Goal: Task Accomplishment & Management: Use online tool/utility

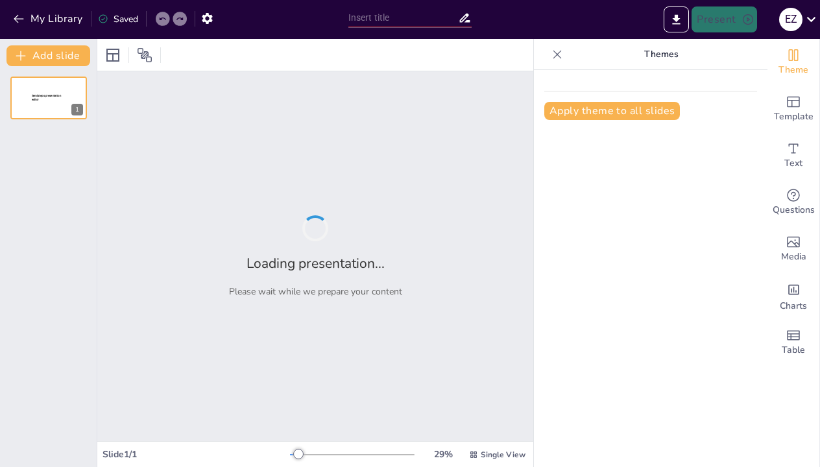
type input "Collaborative Innovations: Enhancing Urban Mobility and Air Quality in [GEOGRAP…"
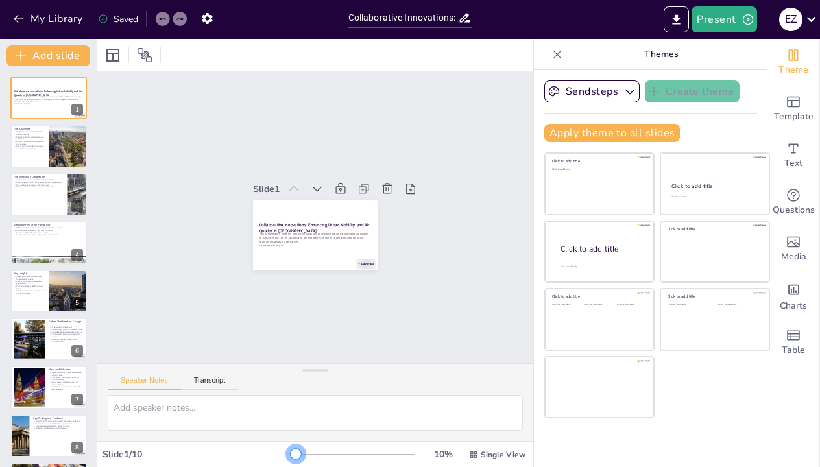
drag, startPoint x: 300, startPoint y: 453, endPoint x: 280, endPoint y: 451, distance: 20.9
click at [280, 451] on div "Slide 1 / 10 10 % Single View" at bounding box center [315, 454] width 436 height 21
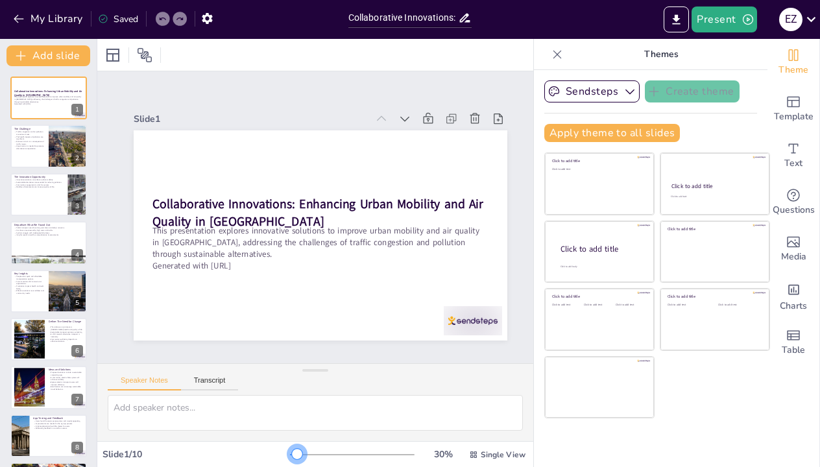
drag, startPoint x: 291, startPoint y: 453, endPoint x: 301, endPoint y: 453, distance: 10.4
click at [301, 453] on div at bounding box center [297, 454] width 10 height 10
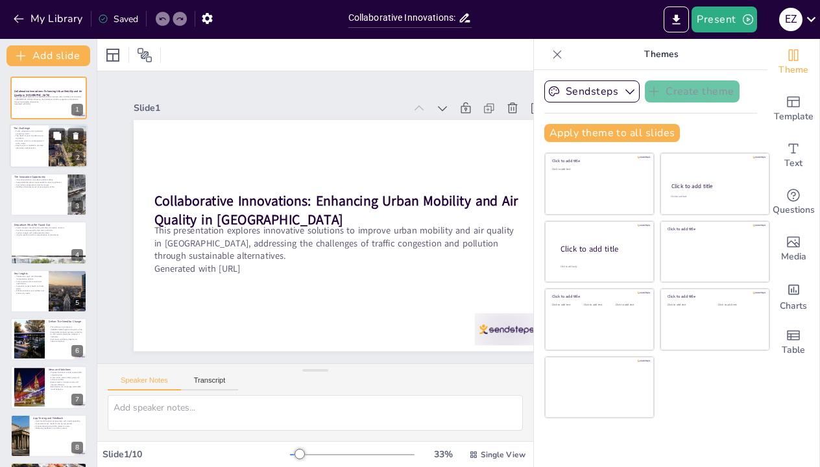
click at [56, 150] on div at bounding box center [68, 147] width 66 height 44
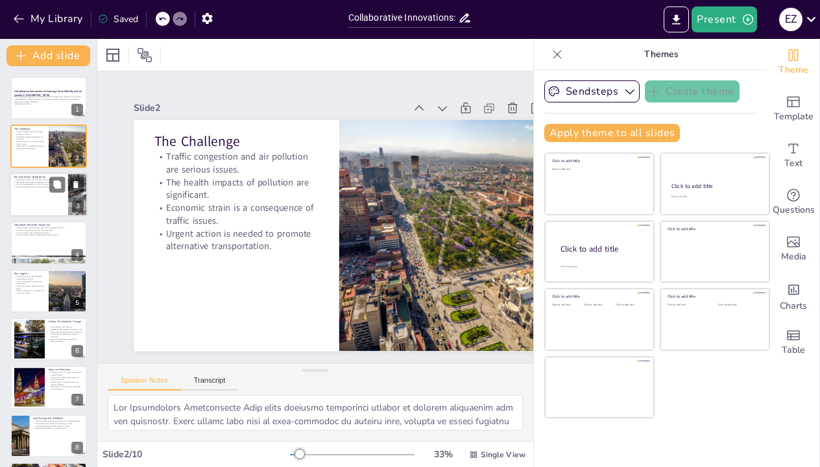
click at [49, 204] on div at bounding box center [49, 195] width 78 height 44
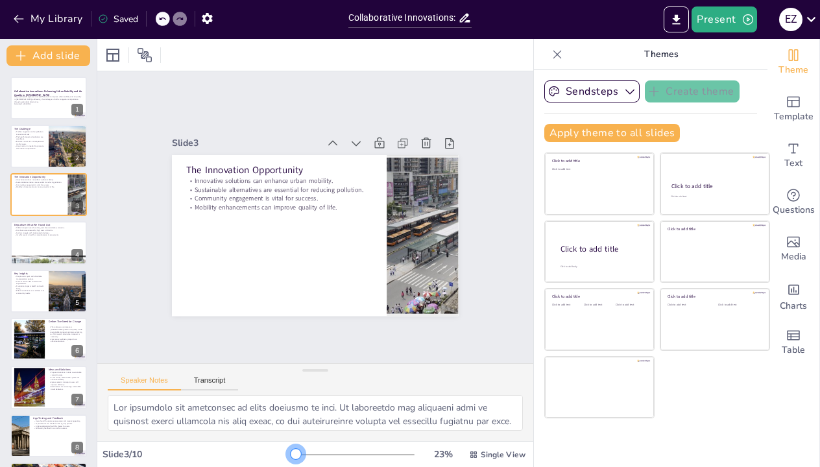
click at [296, 453] on div at bounding box center [296, 454] width 10 height 10
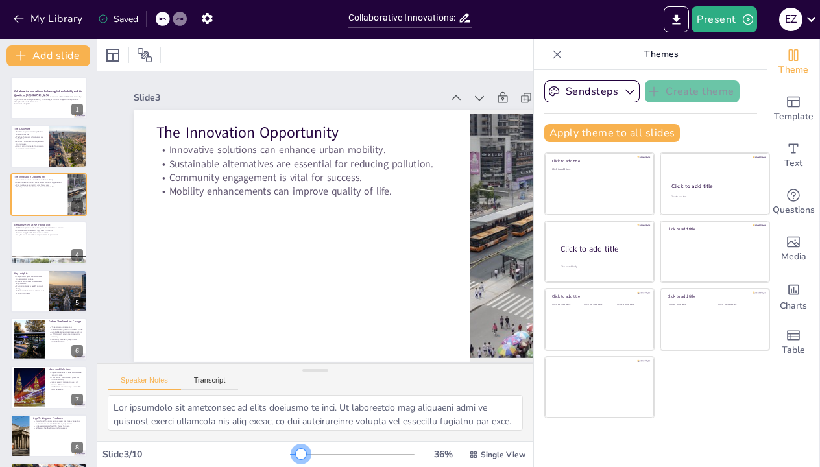
click at [302, 453] on div at bounding box center [352, 455] width 125 height 10
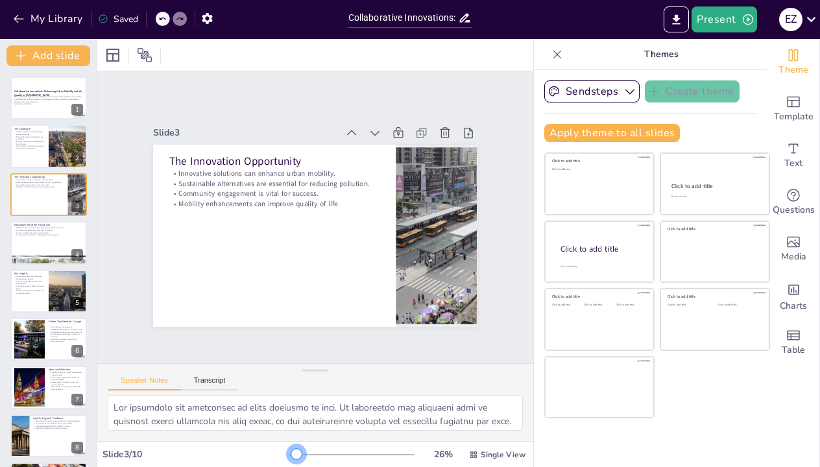
click at [298, 453] on div at bounding box center [296, 454] width 10 height 10
click at [46, 243] on div at bounding box center [49, 243] width 78 height 44
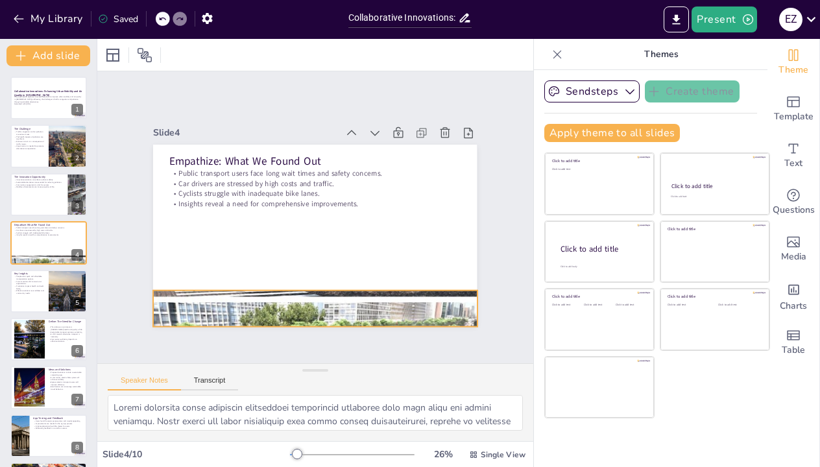
click at [261, 301] on div at bounding box center [224, 217] width 351 height 324
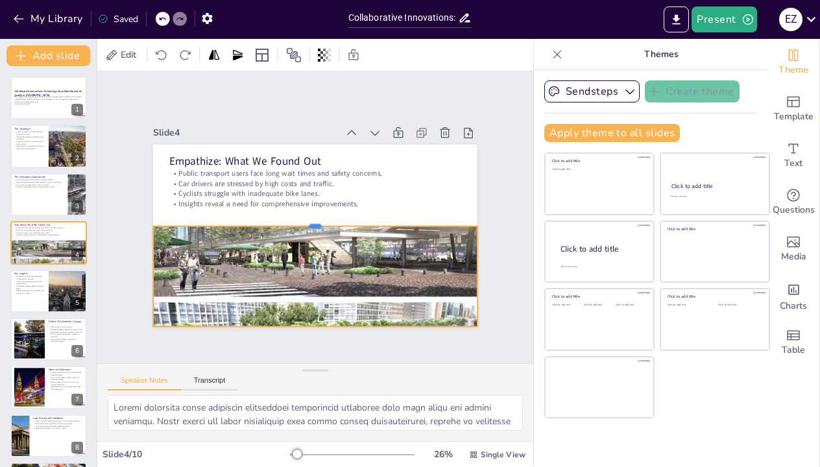
drag, startPoint x: 313, startPoint y: 289, endPoint x: 305, endPoint y: 223, distance: 66.7
click at [305, 223] on div at bounding box center [314, 213] width 323 height 45
click at [501, 306] on div "Slide 1 Collaborative Innovations: Enhancing Urban Mobility and Air Quality in …" at bounding box center [315, 217] width 449 height 410
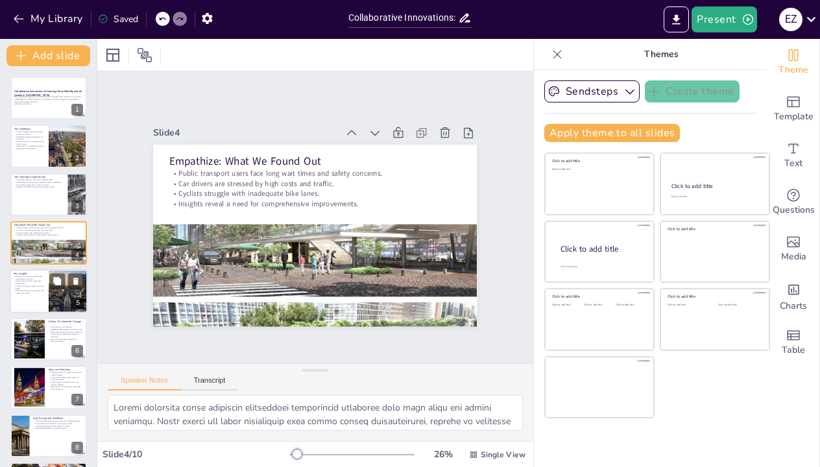
click at [45, 305] on div at bounding box center [49, 291] width 78 height 44
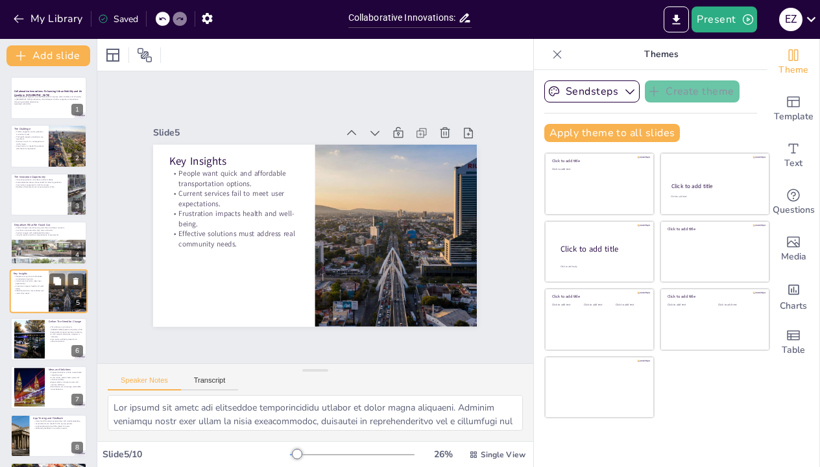
scroll to position [24, 0]
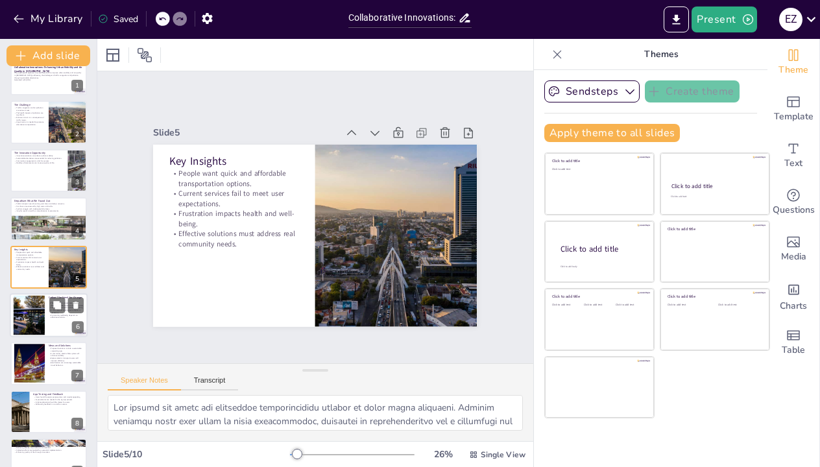
click at [40, 327] on div at bounding box center [28, 316] width 59 height 40
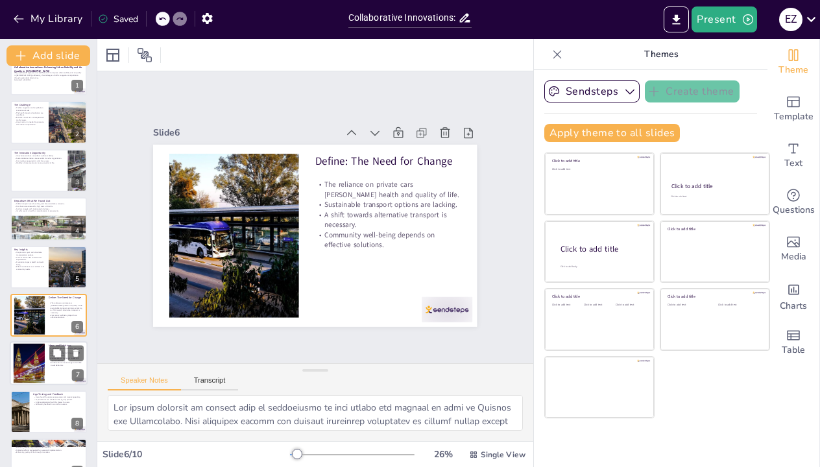
scroll to position [73, 0]
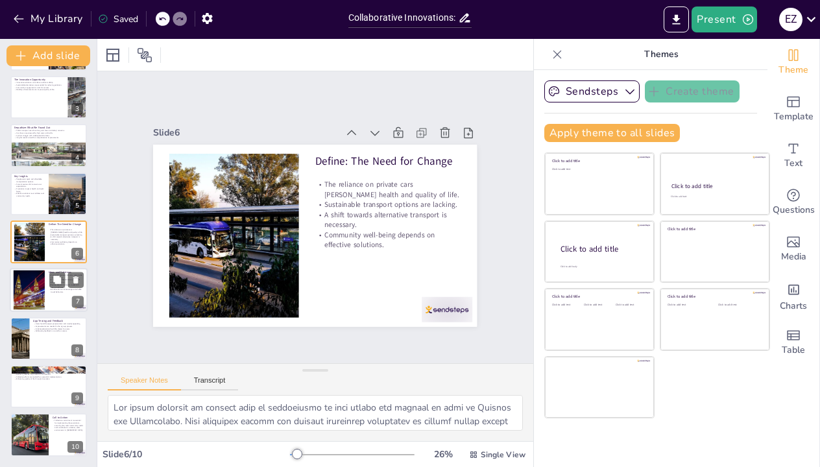
click at [43, 296] on div at bounding box center [28, 291] width 59 height 40
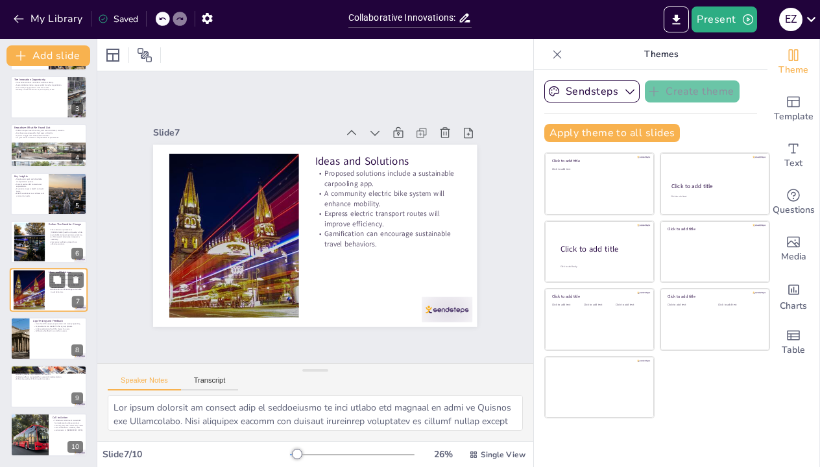
scroll to position [97, 0]
click at [40, 348] on div at bounding box center [49, 339] width 78 height 44
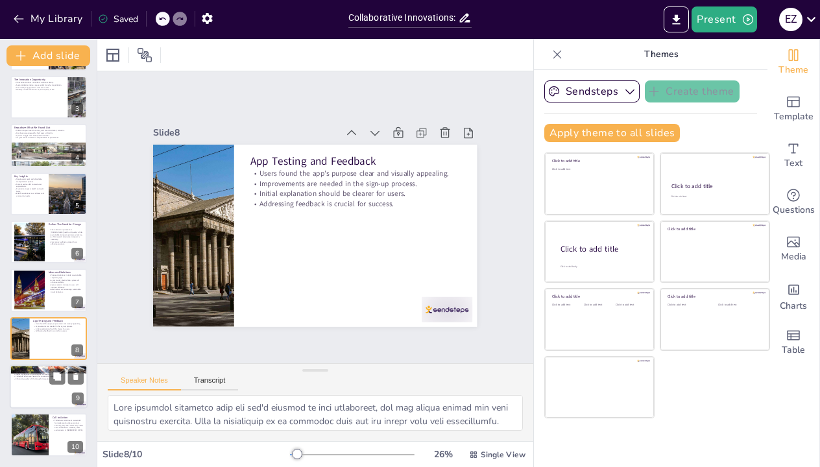
click at [36, 400] on div at bounding box center [49, 387] width 78 height 44
type textarea "Sustainable innovations have the potential to transform urban mobility in [GEOG…"
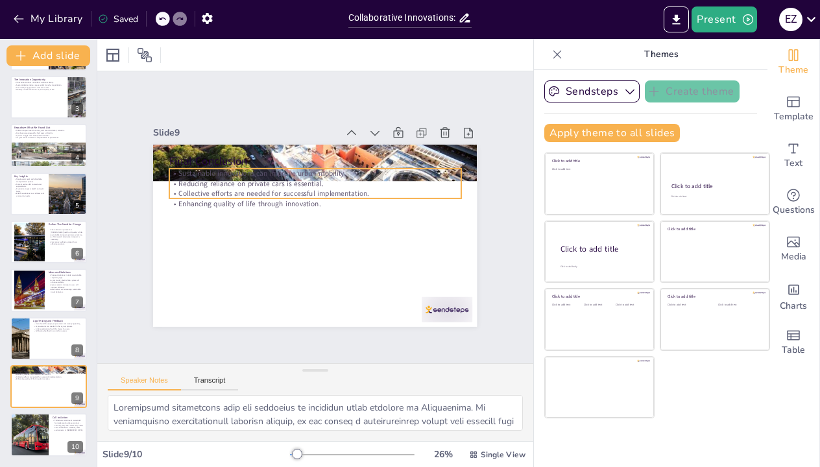
click at [327, 193] on p "Collective efforts are needed for successful implementation." at bounding box center [322, 194] width 280 height 99
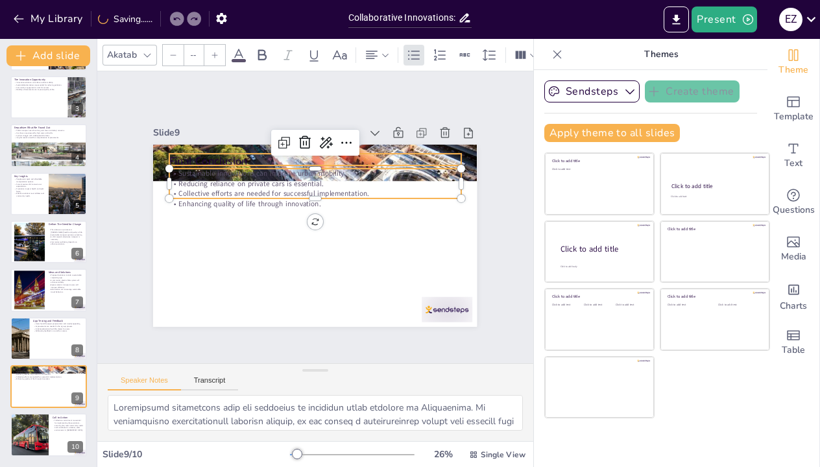
click at [265, 219] on p "Final Conclusion" at bounding box center [298, 271] width 282 height 104
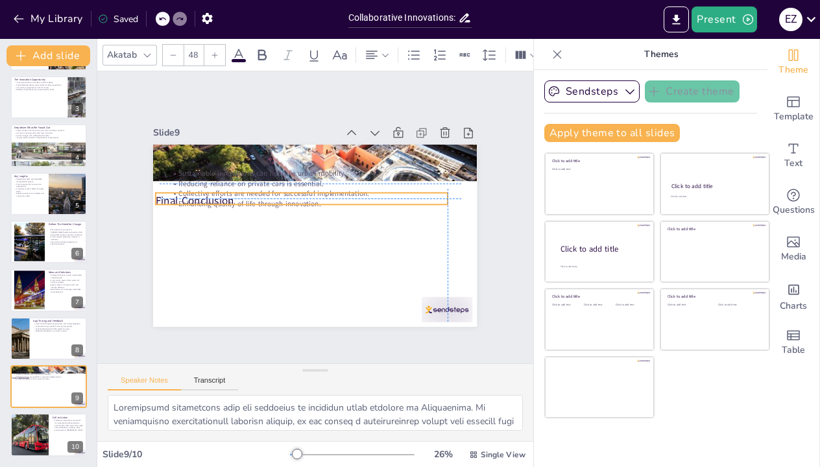
drag, startPoint x: 267, startPoint y: 159, endPoint x: 258, endPoint y: 194, distance: 36.4
click at [258, 194] on div "Final Conclusion Sustainable innovations can improve urban mobility. Reducing r…" at bounding box center [272, 276] width 262 height 190
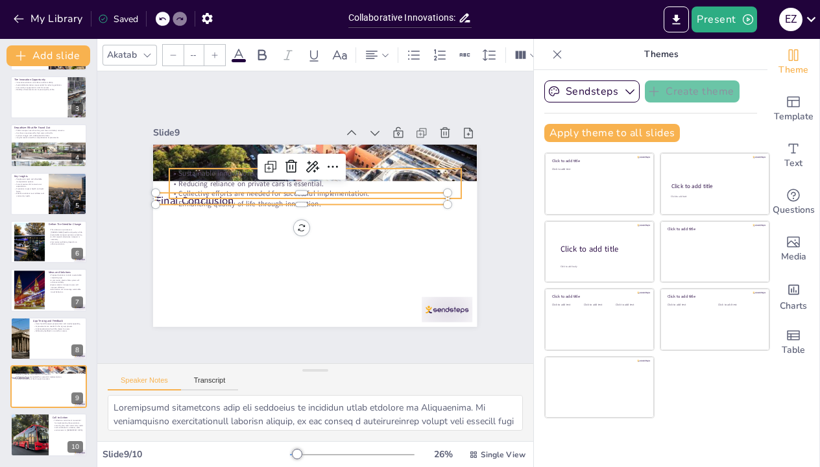
type input "32"
click at [378, 187] on p "Reducing reliance on private cars is essential." at bounding box center [288, 198] width 179 height 242
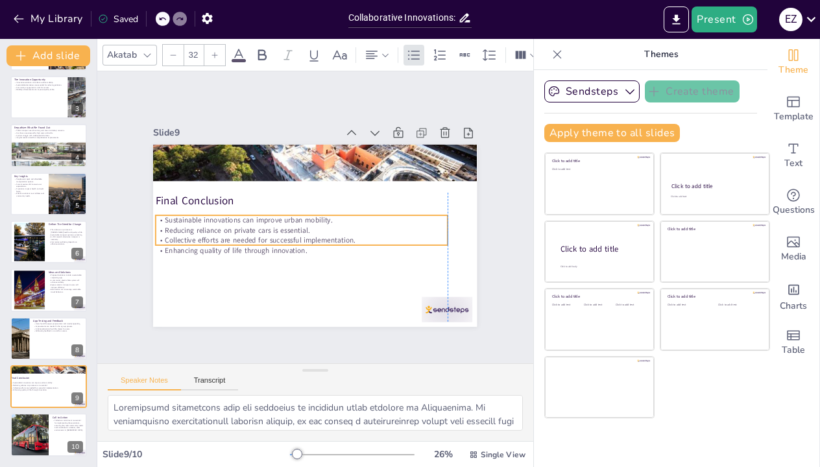
drag, startPoint x: 396, startPoint y: 185, endPoint x: 385, endPoint y: 231, distance: 47.5
click at [385, 231] on p "Reducing reliance on private cars is essential." at bounding box center [321, 199] width 258 height 154
click at [518, 278] on div "Slide 1 Collaborative Innovations: Enhancing Urban Mobility and Air Quality in …" at bounding box center [316, 217] width 520 height 509
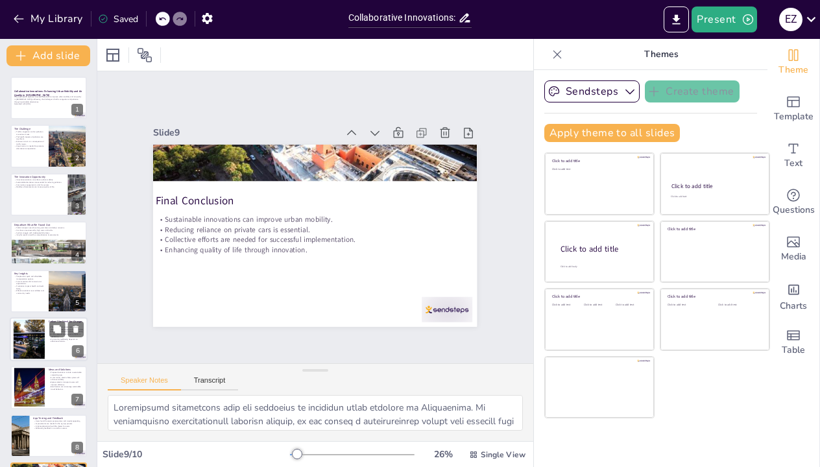
scroll to position [0, 0]
click at [44, 110] on div at bounding box center [49, 98] width 78 height 44
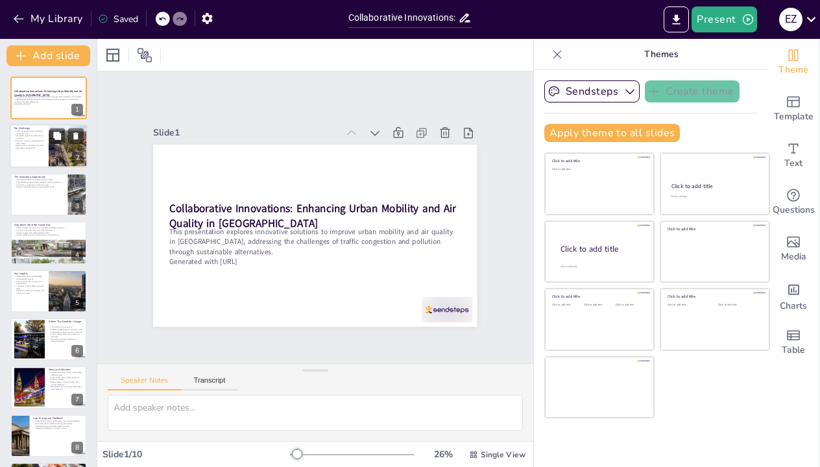
click at [53, 149] on div at bounding box center [68, 147] width 66 height 44
type textarea "The [GEOGRAPHIC_DATA] Area faces pressing challenges related to traffic congest…"
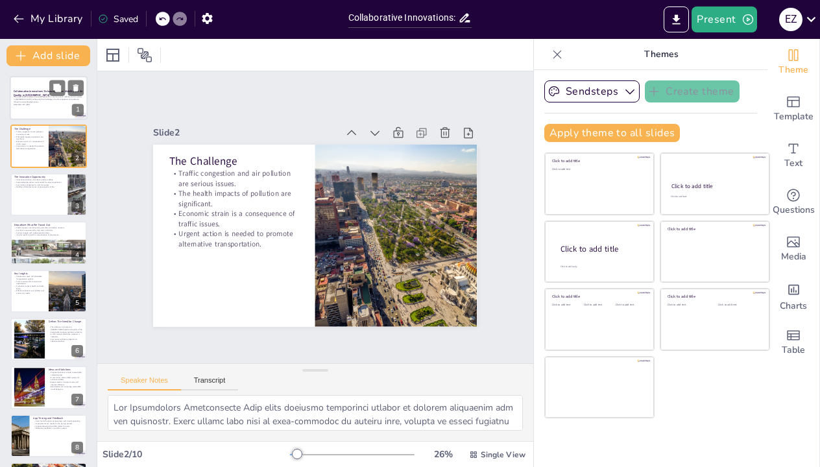
click at [50, 97] on p "This presentation explores innovative solutions to improve urban mobility and a…" at bounding box center [49, 99] width 70 height 7
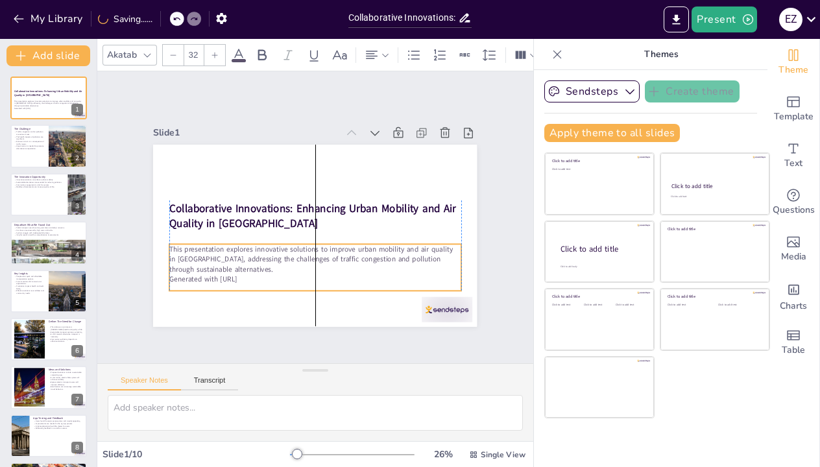
drag, startPoint x: 272, startPoint y: 267, endPoint x: 271, endPoint y: 284, distance: 17.6
click at [271, 284] on div "This presentation explores innovative solutions to improve urban mobility and a…" at bounding box center [269, 196] width 161 height 285
click at [481, 252] on div "Slide 1 Collaborative Innovations: Enhancing Urban Mobility and Air Quality in …" at bounding box center [315, 217] width 331 height 445
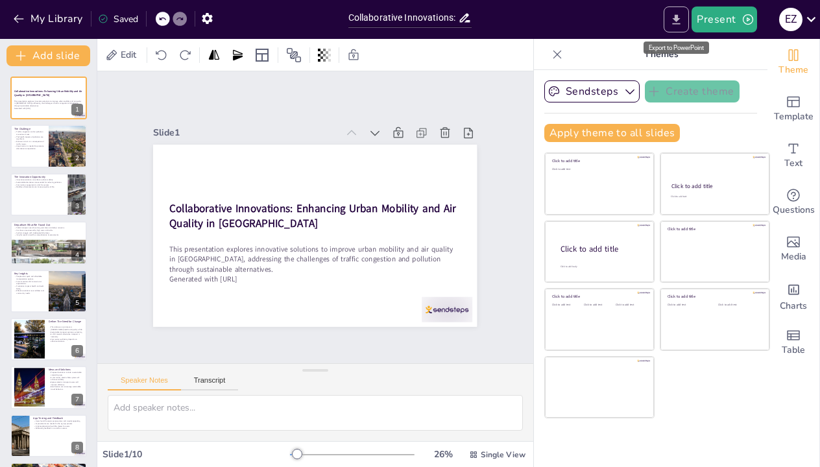
click at [680, 14] on icon "Export to PowerPoint" at bounding box center [676, 20] width 14 height 14
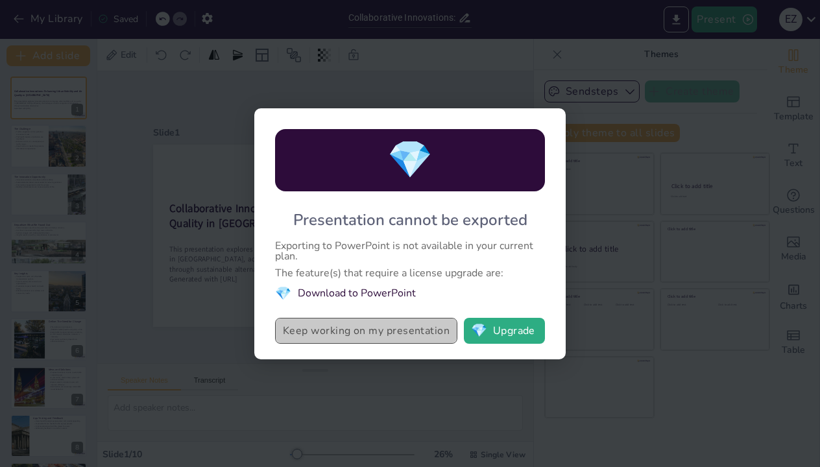
click at [392, 331] on button "Keep working on my presentation" at bounding box center [366, 331] width 182 height 26
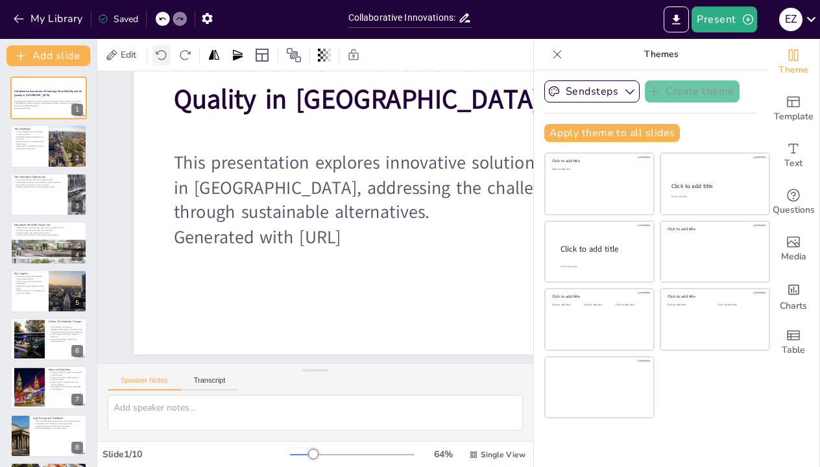
click at [161, 53] on icon at bounding box center [161, 55] width 13 height 13
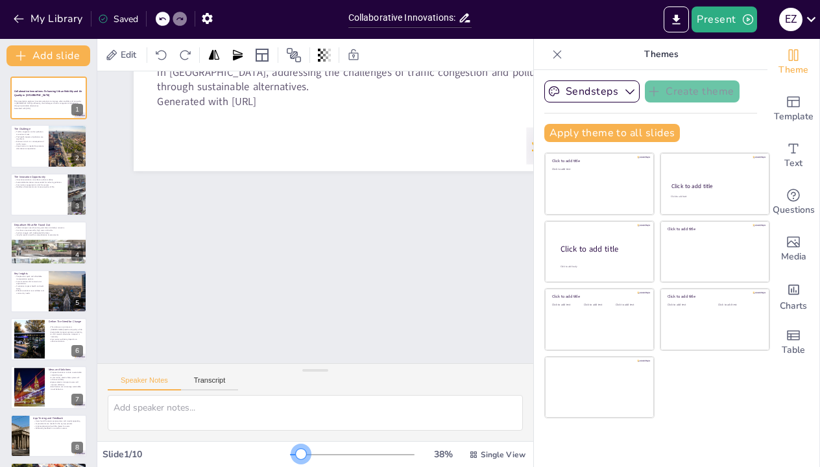
drag, startPoint x: 315, startPoint y: 453, endPoint x: 306, endPoint y: 457, distance: 9.3
click at [306, 457] on div at bounding box center [301, 454] width 10 height 10
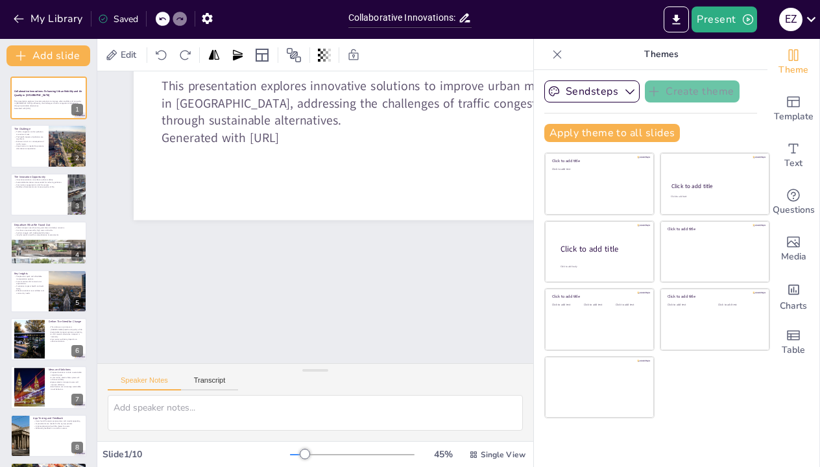
drag, startPoint x: 399, startPoint y: 268, endPoint x: 298, endPoint y: 313, distance: 110.3
click at [298, 313] on div "Slide 1 Collaborative Innovations: Enhancing Urban Mobility and Air Quality in …" at bounding box center [227, 274] width 601 height 651
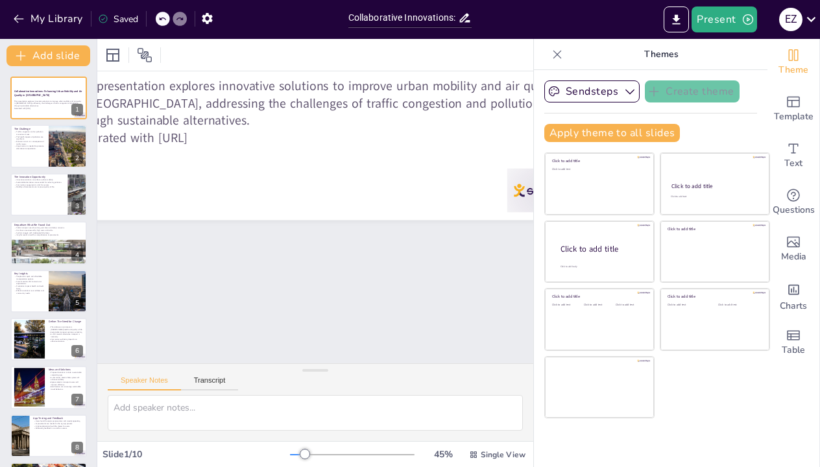
scroll to position [0, 91]
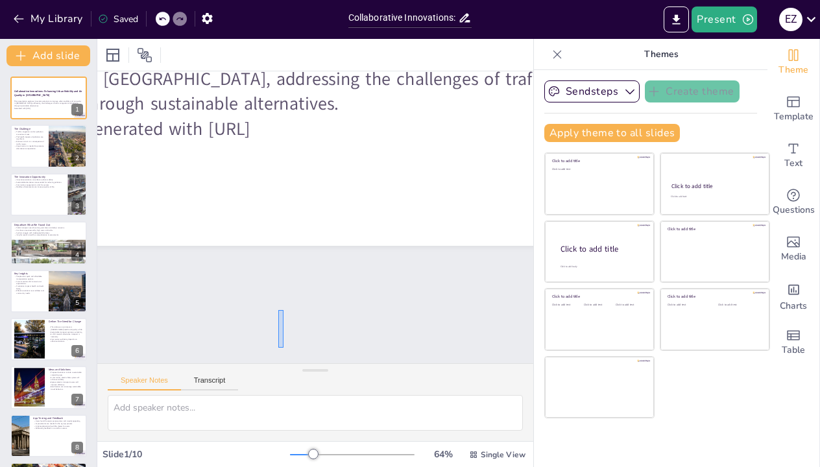
drag, startPoint x: 283, startPoint y: 310, endPoint x: 278, endPoint y: 348, distance: 38.1
click at [278, 348] on div "Slide 1 Collaborative Innovations: Enhancing Urban Mobility and Air Quality in …" at bounding box center [255, 371] width 696 height 906
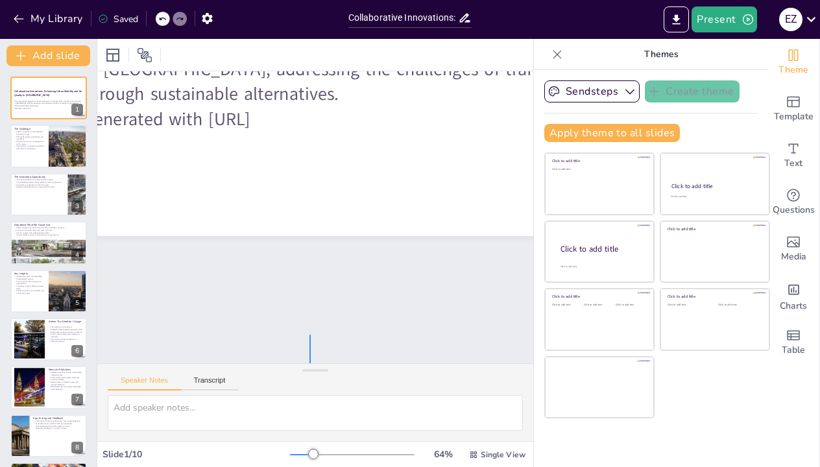
drag, startPoint x: 310, startPoint y: 344, endPoint x: 307, endPoint y: 356, distance: 11.5
click at [307, 357] on div "Slide 1 Collaborative Innovations: Enhancing Urban Mobility and Air Quality in …" at bounding box center [452, 298] width 844 height 551
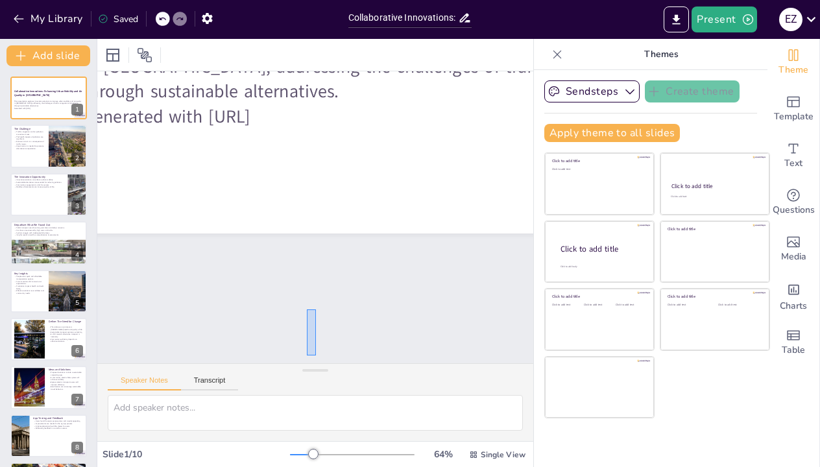
drag, startPoint x: 307, startPoint y: 356, endPoint x: 316, endPoint y: 309, distance: 46.9
click at [316, 309] on div "Slide 1 Collaborative Innovations: Enhancing Urban Mobility and Air Quality in …" at bounding box center [171, 154] width 880 height 628
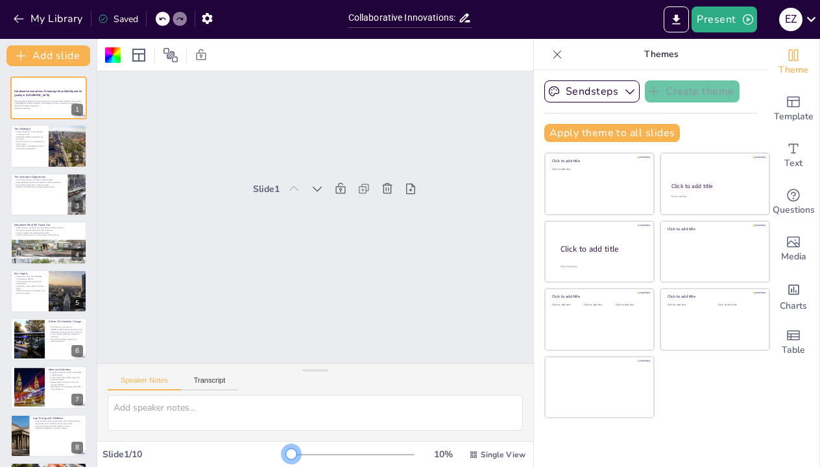
scroll to position [0, 0]
drag, startPoint x: 311, startPoint y: 455, endPoint x: 282, endPoint y: 459, distance: 30.1
click at [282, 459] on div "Slide 1 / 10 10 % Single View" at bounding box center [315, 454] width 436 height 21
drag, startPoint x: 291, startPoint y: 452, endPoint x: 300, endPoint y: 452, distance: 9.7
click at [300, 452] on div at bounding box center [300, 454] width 10 height 10
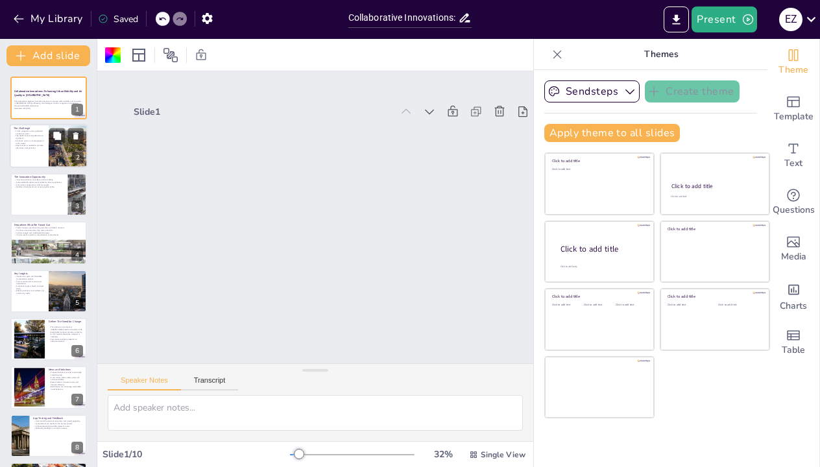
click at [43, 141] on p "Economic strain is a consequence of traffic issues." at bounding box center [29, 142] width 31 height 5
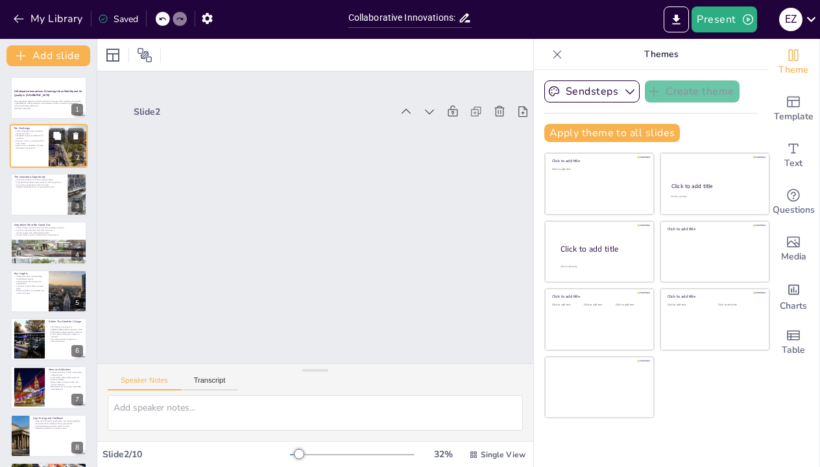
type textarea "The [GEOGRAPHIC_DATA] Area faces pressing challenges related to traffic congest…"
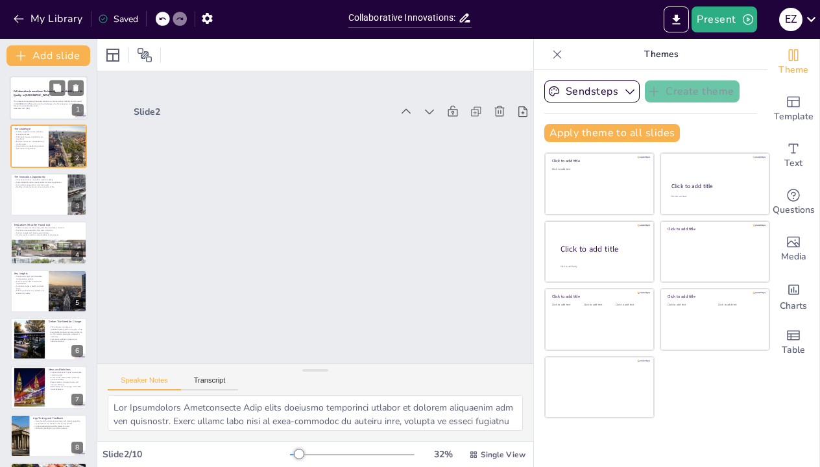
click at [55, 102] on p "This presentation explores innovative solutions to improve urban mobility and a…" at bounding box center [49, 103] width 70 height 7
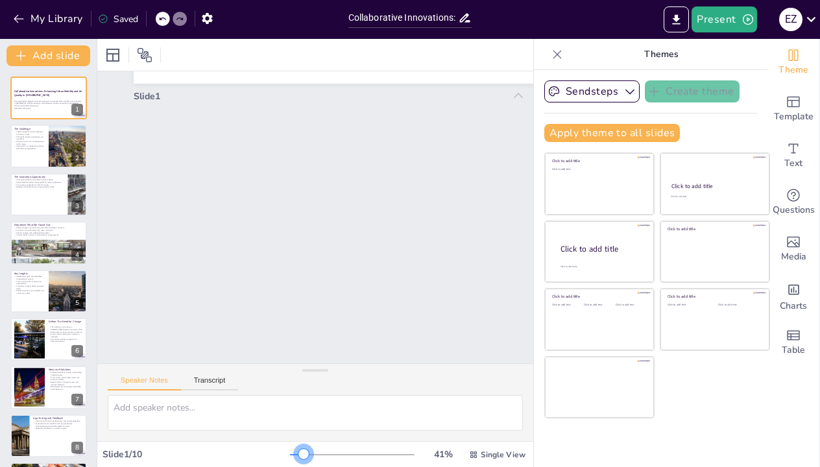
click at [304, 454] on div at bounding box center [303, 454] width 10 height 10
drag, startPoint x: 358, startPoint y: 239, endPoint x: 322, endPoint y: 319, distance: 87.4
click at [323, 320] on div "Slide 1 Collaborative Innovations: Enhancing Urban Mobility and Air Quality in …" at bounding box center [365, 273] width 596 height 522
click at [405, 189] on div "Slide 1 Collaborative Innovations: Enhancing Urban Mobility and Air Quality in …" at bounding box center [242, 225] width 592 height 490
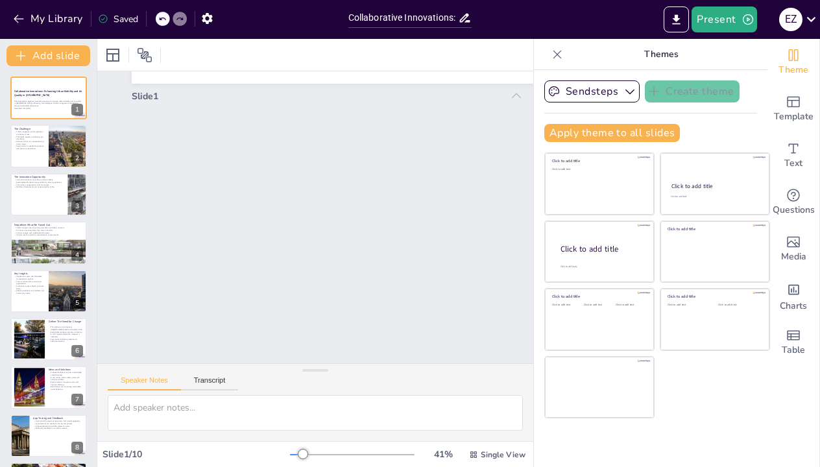
scroll to position [0, 0]
click at [247, 75] on div at bounding box center [51, 328] width 533 height 582
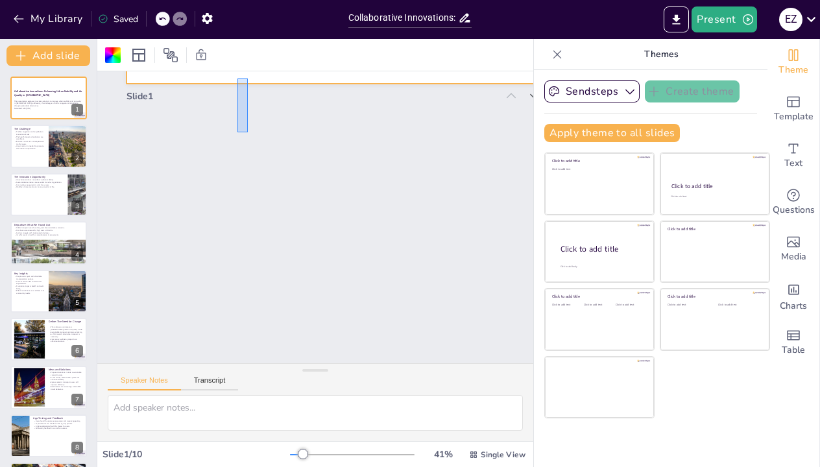
drag, startPoint x: 248, startPoint y: 78, endPoint x: 237, endPoint y: 130, distance: 52.3
click at [237, 131] on div "Slide 1 Collaborative Innovations: Enhancing Urban Mobility and Air Quality in …" at bounding box center [349, 279] width 586 height 570
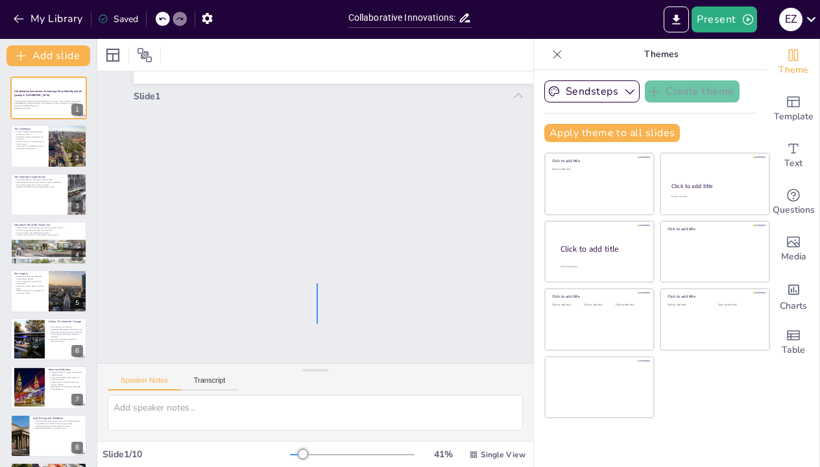
drag, startPoint x: 317, startPoint y: 283, endPoint x: 317, endPoint y: 324, distance: 40.2
click at [317, 324] on div "Slide 1 Collaborative Innovations: Enhancing Urban Mobility and Air Quality in …" at bounding box center [346, 147] width 359 height 540
click at [148, 149] on div "Slide 1 Collaborative Innovations: Enhancing Urban Mobility and Air Quality in …" at bounding box center [386, 185] width 586 height 571
click at [117, 88] on div "Slide 1 Collaborative Innovations: Enhancing Urban Mobility and Air Quality in …" at bounding box center [250, 180] width 655 height 488
click at [117, 88] on div "Slide 1 Collaborative Innovations: Enhancing Urban Mobility and Air Quality in …" at bounding box center [352, 152] width 487 height 655
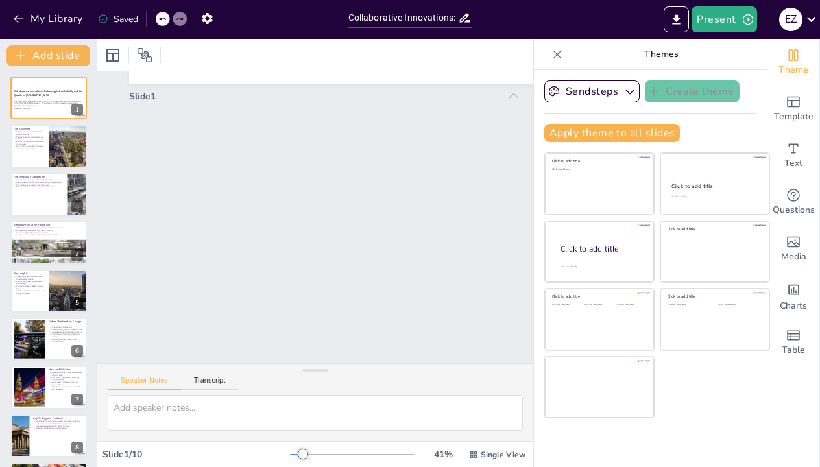
click at [512, 341] on icon at bounding box center [506, 349] width 17 height 17
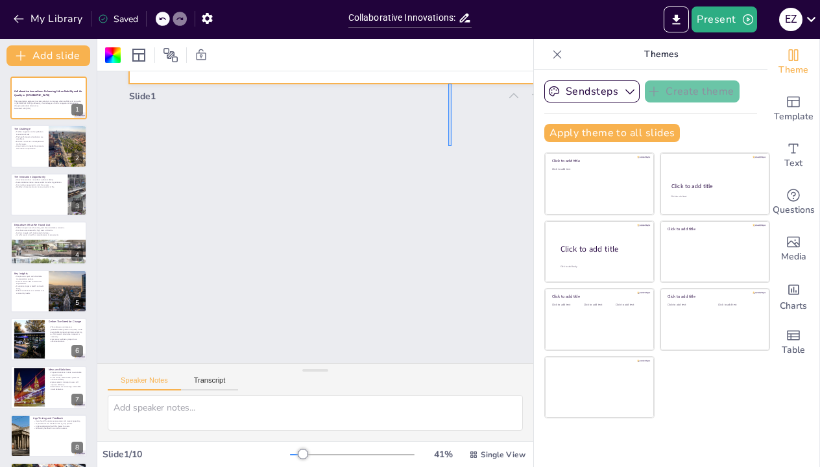
drag, startPoint x: 452, startPoint y: 84, endPoint x: 448, endPoint y: 146, distance: 62.4
click at [448, 146] on div "Slide 1 Collaborative Innovations: Enhancing Urban Mobility and Air Quality in …" at bounding box center [368, 265] width 604 height 535
